Goal: Task Accomplishment & Management: Manage account settings

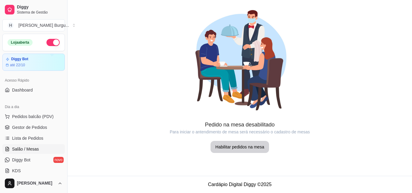
click at [16, 85] on div "Acesso Rápido" at bounding box center [33, 81] width 62 height 10
click at [8, 89] on icon at bounding box center [7, 90] width 4 height 4
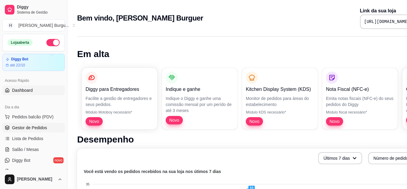
click at [35, 130] on span "Gestor de Pedidos" at bounding box center [29, 128] width 35 height 6
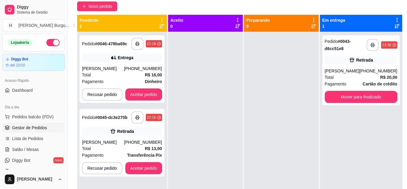
scroll to position [60, 0]
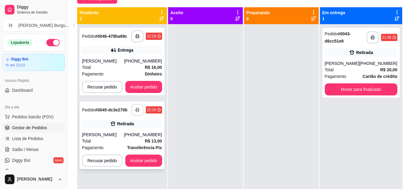
click at [138, 110] on rect "button" at bounding box center [137, 111] width 2 height 2
click at [155, 155] on button "Aceitar pedido" at bounding box center [144, 161] width 36 height 12
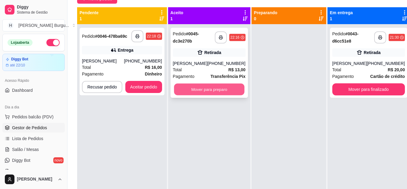
click at [209, 92] on button "Mover para preparo" at bounding box center [209, 90] width 71 height 12
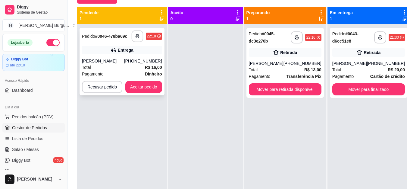
click at [138, 35] on icon "button" at bounding box center [137, 36] width 4 height 4
click at [141, 85] on button "Aceitar pedido" at bounding box center [144, 87] width 36 height 12
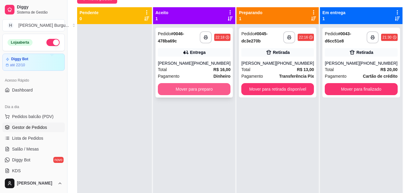
click at [200, 92] on button "Mover para preparo" at bounding box center [194, 89] width 73 height 12
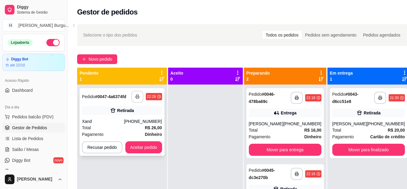
click at [137, 93] on button "button" at bounding box center [137, 96] width 12 height 12
click at [140, 147] on button "Aceitar pedido" at bounding box center [143, 147] width 37 height 12
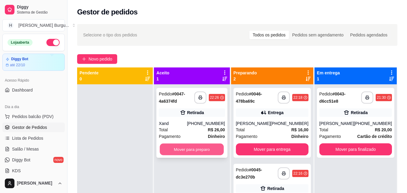
click at [181, 149] on button "Mover para preparo" at bounding box center [192, 150] width 64 height 12
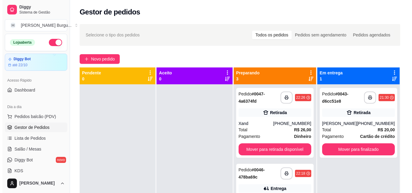
scroll to position [17, 0]
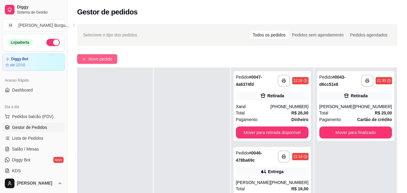
click at [99, 56] on span "Novo pedido" at bounding box center [101, 59] width 24 height 7
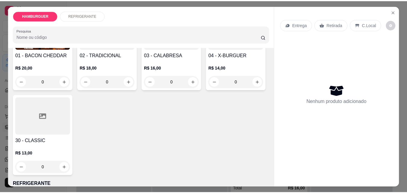
scroll to position [151, 0]
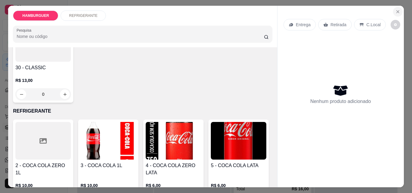
click at [396, 11] on icon "Close" at bounding box center [397, 11] width 5 height 5
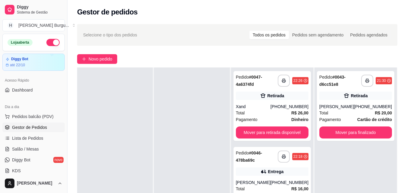
drag, startPoint x: 396, startPoint y: 11, endPoint x: 361, endPoint y: 14, distance: 35.1
click at [368, 13] on div "Gestor de pedidos" at bounding box center [237, 12] width 321 height 10
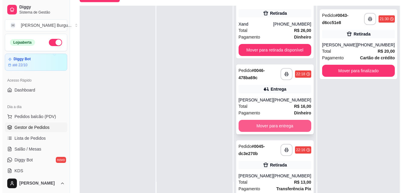
scroll to position [11, 0]
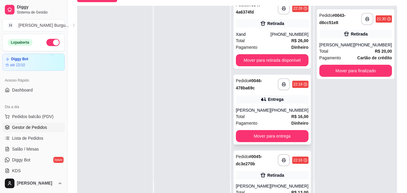
click at [248, 81] on span "Pedido" at bounding box center [242, 80] width 13 height 5
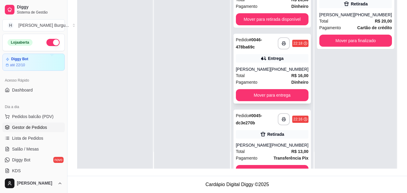
scroll to position [41, 0]
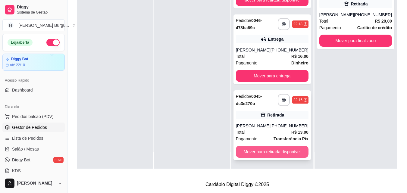
click at [261, 149] on button "Mover para retirada disponível" at bounding box center [272, 152] width 73 height 12
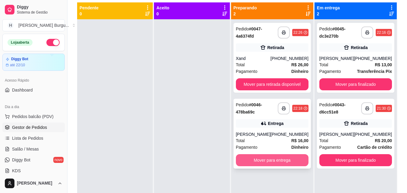
scroll to position [32, 0]
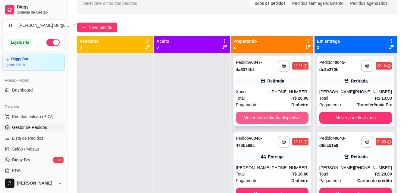
click at [279, 120] on button "Mover para retirada disponível" at bounding box center [272, 118] width 73 height 12
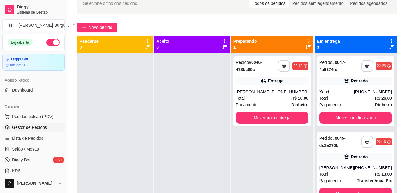
scroll to position [17, 0]
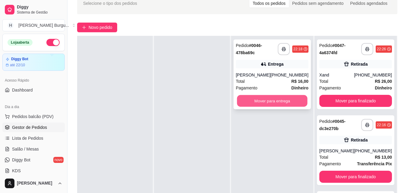
click at [280, 103] on button "Mover para entrega" at bounding box center [272, 101] width 71 height 12
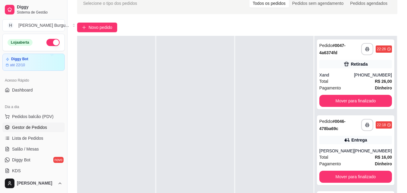
click at [47, 47] on div "Loja aberta" at bounding box center [34, 42] width 62 height 17
click at [49, 44] on button "button" at bounding box center [52, 42] width 13 height 7
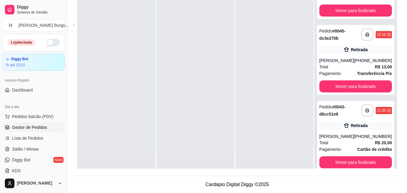
scroll to position [117, 0]
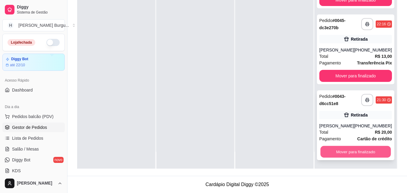
click at [354, 153] on button "Mover para finalizado" at bounding box center [356, 152] width 71 height 12
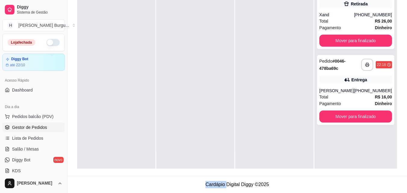
scroll to position [0, 0]
click at [354, 153] on div "**********" at bounding box center [356, 72] width 82 height 193
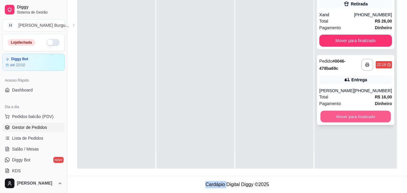
click at [355, 118] on button "Mover para finalizado" at bounding box center [356, 117] width 71 height 12
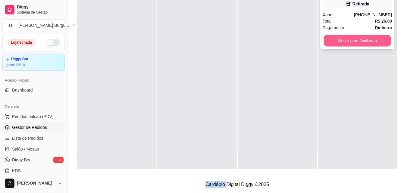
click at [343, 42] on button "Mover para finalizado" at bounding box center [357, 41] width 67 height 12
